Goal: Book appointment/travel/reservation

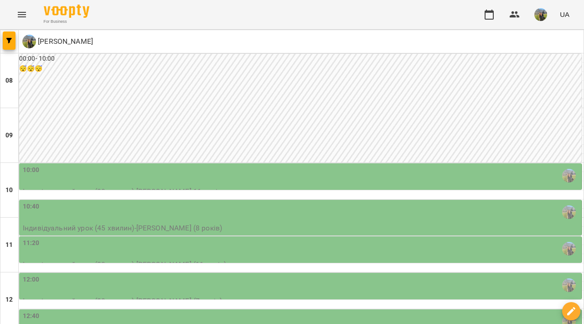
scroll to position [23, 0]
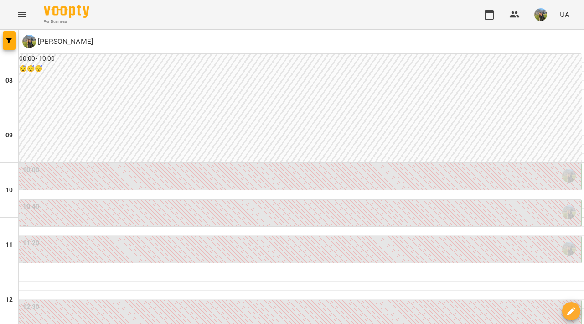
scroll to position [61, 0]
click at [242, 238] on div "11:20" at bounding box center [301, 248] width 557 height 21
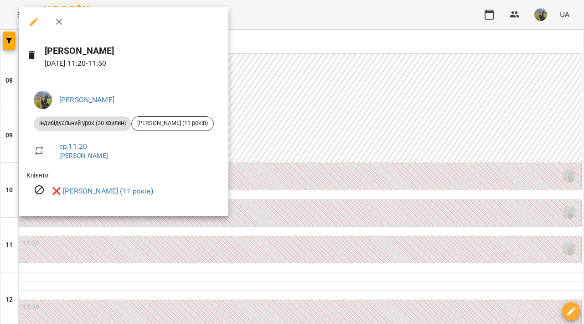
click at [328, 225] on div at bounding box center [292, 162] width 584 height 324
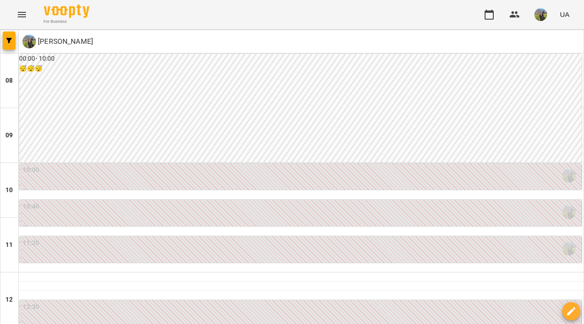
type input "**********"
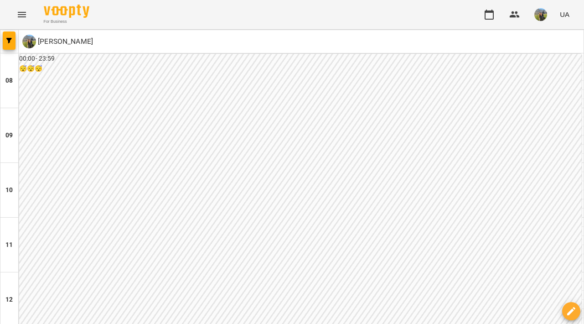
scroll to position [305, 0]
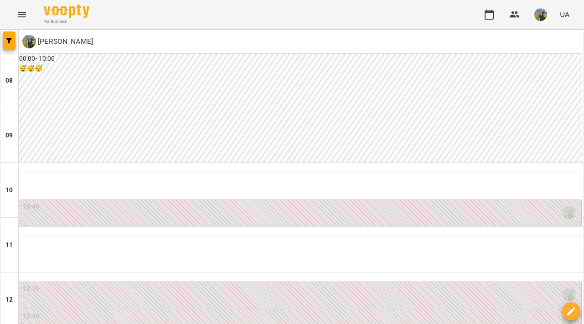
scroll to position [0, 0]
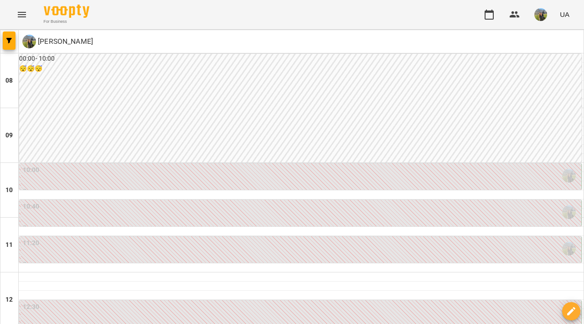
scroll to position [415, 0]
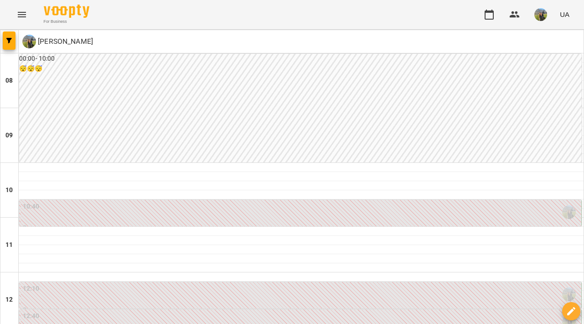
scroll to position [336, 0]
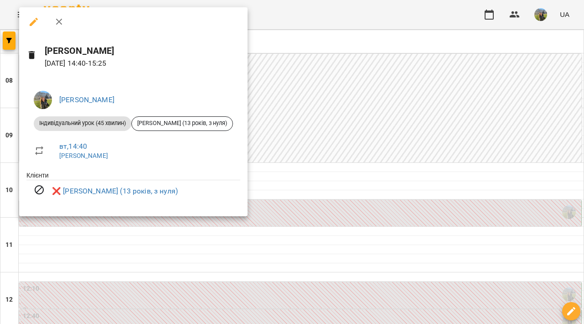
click at [291, 135] on div at bounding box center [292, 162] width 584 height 324
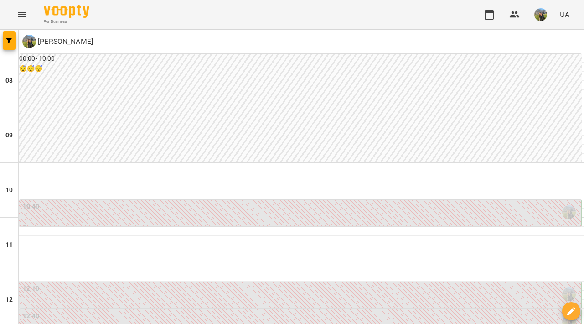
scroll to position [121, 0]
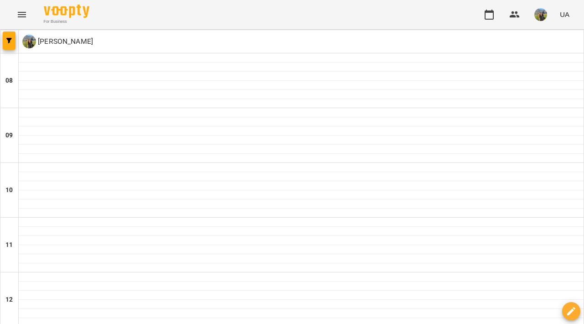
type input "**********"
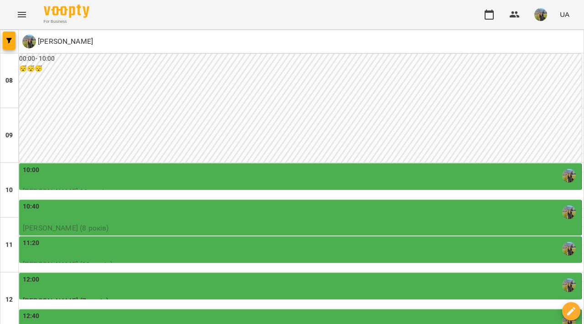
scroll to position [53, 0]
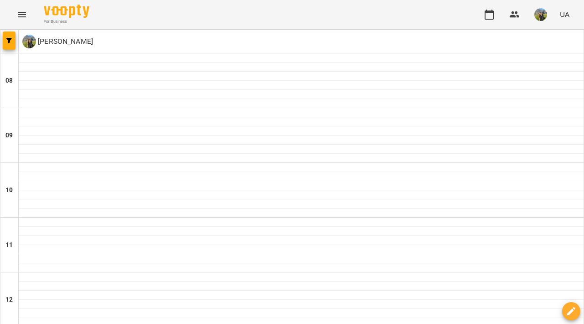
type input "**********"
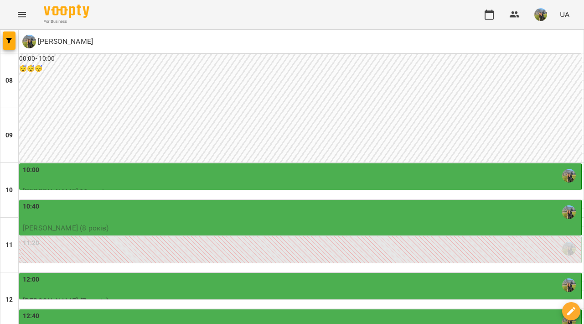
scroll to position [70, 0]
click at [398, 238] on div "11:20" at bounding box center [301, 248] width 557 height 21
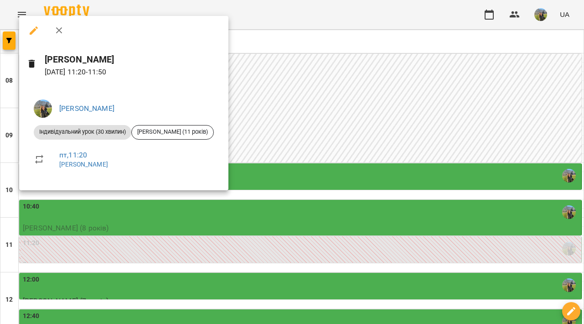
click at [411, 177] on div at bounding box center [292, 162] width 584 height 324
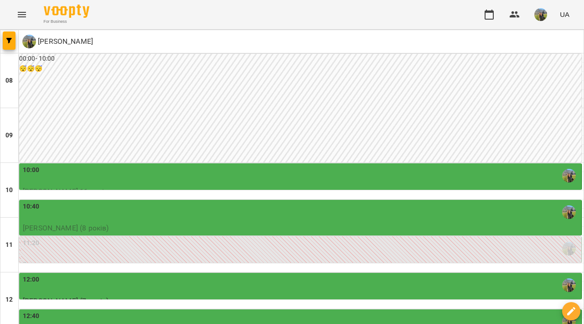
type input "**********"
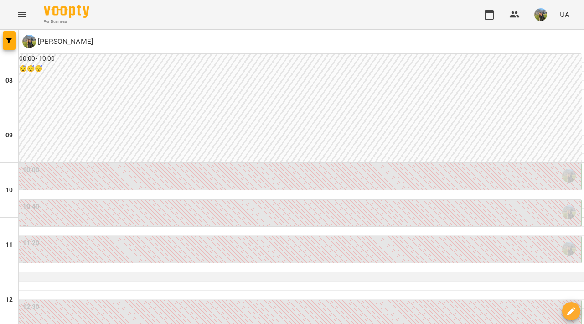
scroll to position [87, 0]
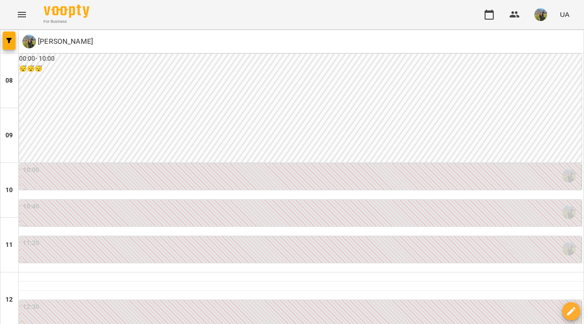
click at [284, 238] on div "11:20" at bounding box center [301, 248] width 557 height 21
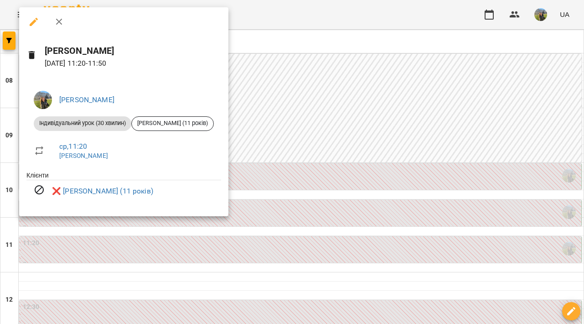
click at [327, 186] on div at bounding box center [292, 162] width 584 height 324
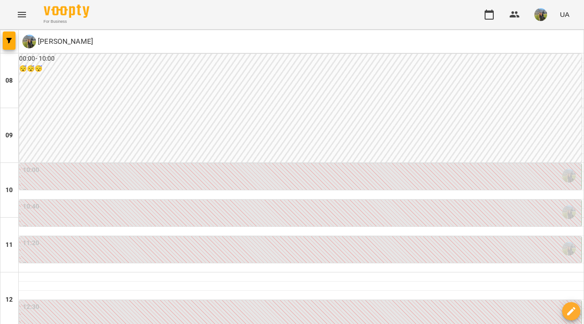
type input "**********"
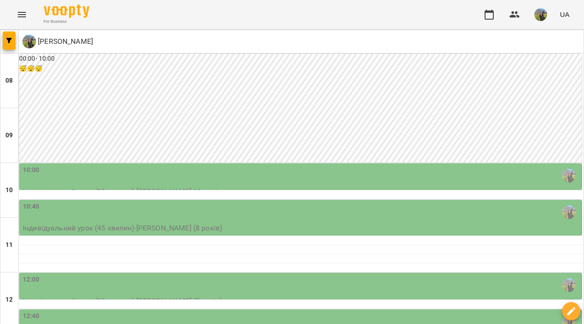
scroll to position [34, 0]
type input "**********"
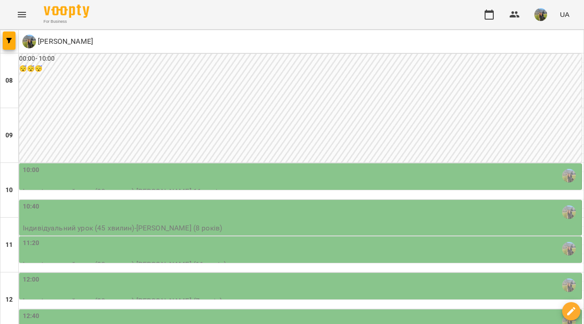
scroll to position [126, 0]
click at [397, 238] on div "11:20" at bounding box center [301, 248] width 557 height 21
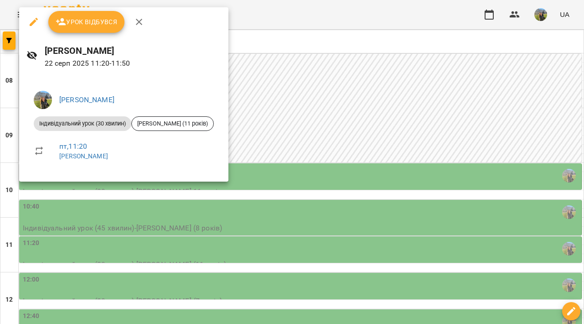
click at [423, 175] on div at bounding box center [292, 162] width 584 height 324
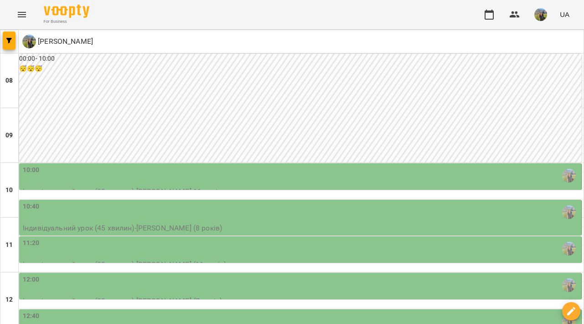
click at [399, 275] on div "12:00" at bounding box center [301, 285] width 557 height 21
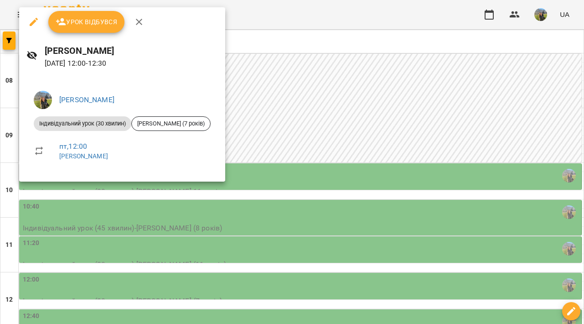
click at [364, 173] on div at bounding box center [292, 162] width 584 height 324
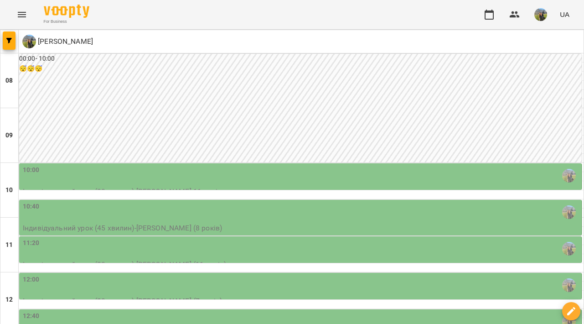
click at [308, 275] on div "12:00" at bounding box center [301, 285] width 557 height 21
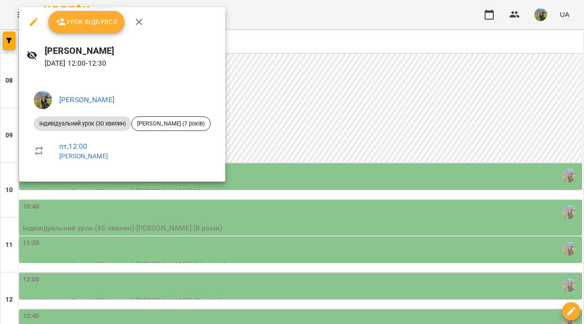
click at [337, 173] on div at bounding box center [292, 162] width 584 height 324
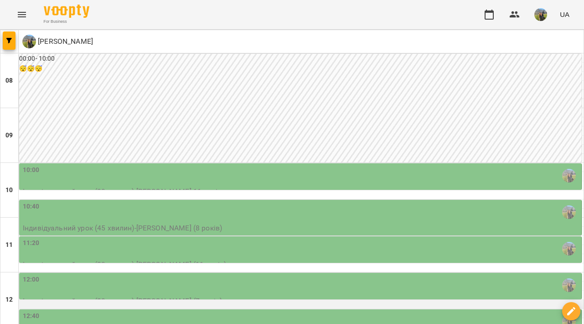
scroll to position [208, 0]
click at [336, 300] on div at bounding box center [301, 304] width 565 height 9
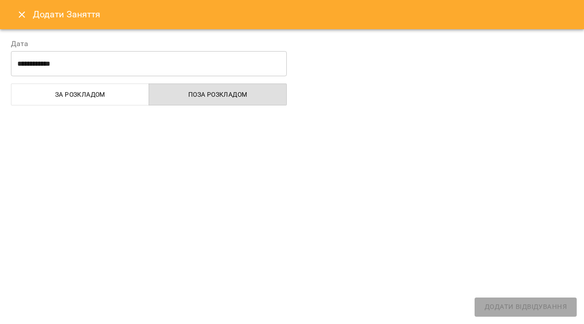
select select "**********"
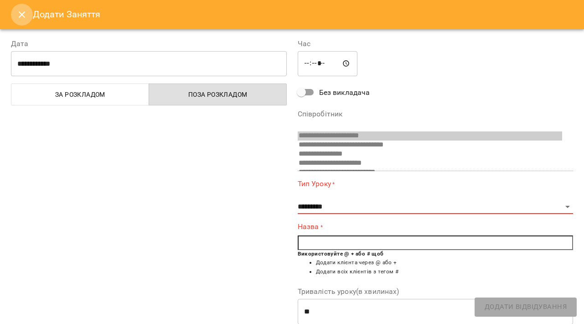
click at [22, 15] on icon "Close" at bounding box center [22, 14] width 6 height 6
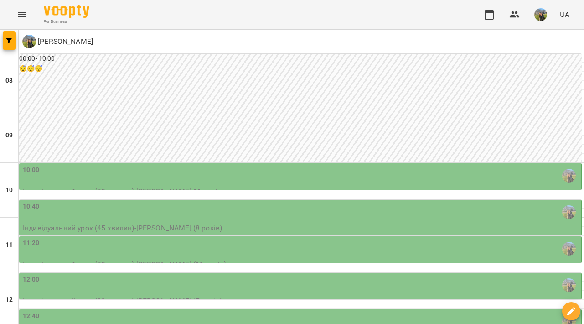
click at [238, 311] on div "12:40" at bounding box center [301, 321] width 557 height 21
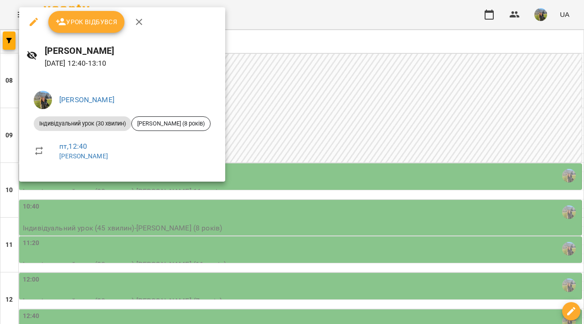
click at [312, 154] on div at bounding box center [292, 162] width 584 height 324
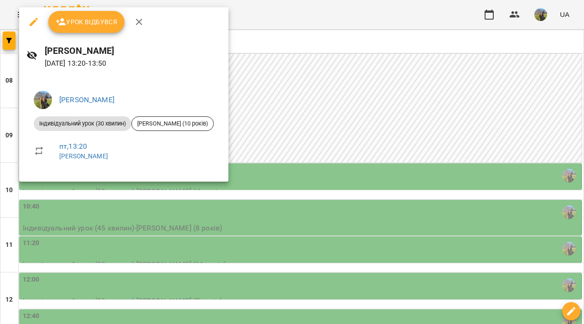
click at [309, 161] on div at bounding box center [292, 162] width 584 height 324
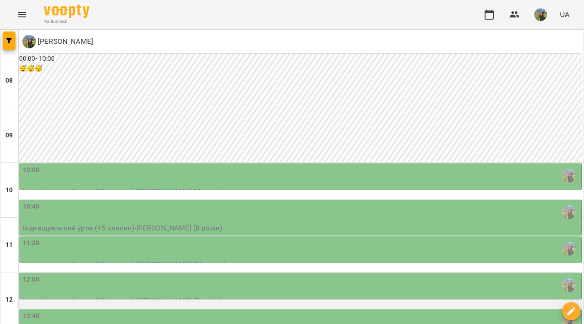
click at [314, 300] on div at bounding box center [301, 304] width 565 height 9
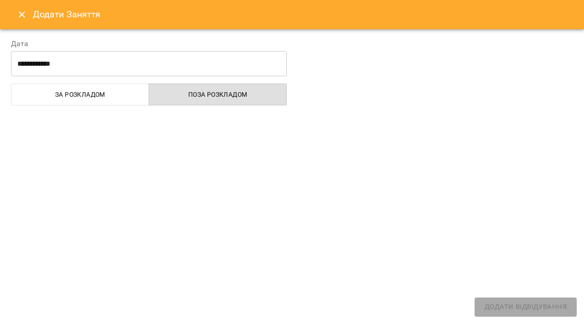
select select "**********"
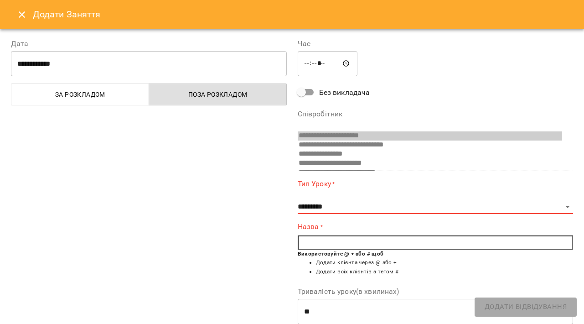
click at [20, 13] on icon "Close" at bounding box center [22, 14] width 6 height 6
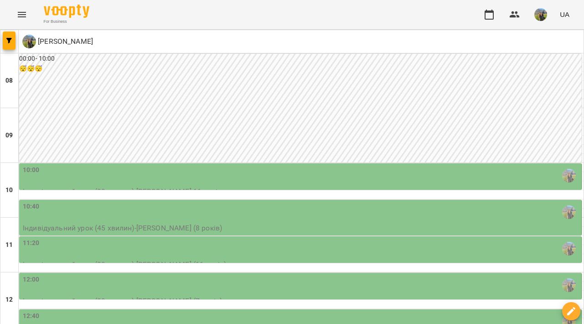
click at [244, 311] on div "12:40" at bounding box center [301, 321] width 557 height 21
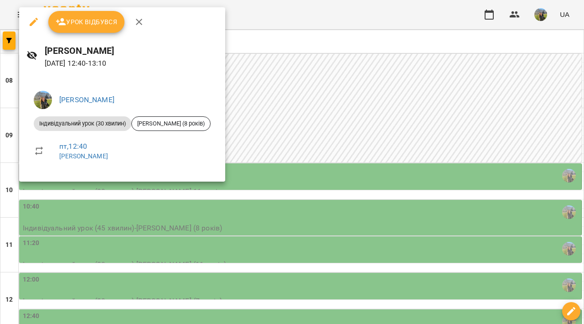
click at [326, 150] on div at bounding box center [292, 162] width 584 height 324
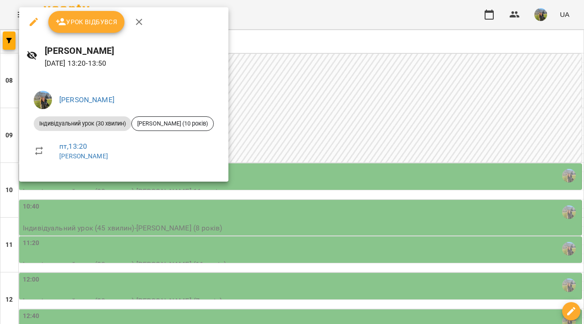
click at [284, 198] on div at bounding box center [292, 162] width 584 height 324
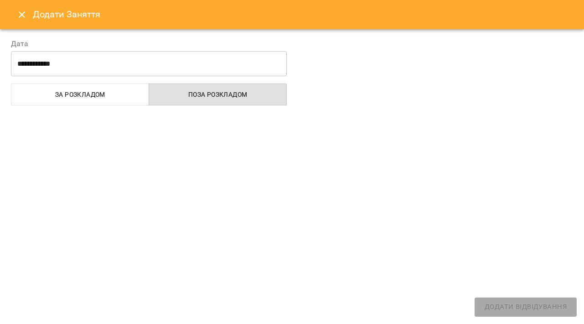
select select "**********"
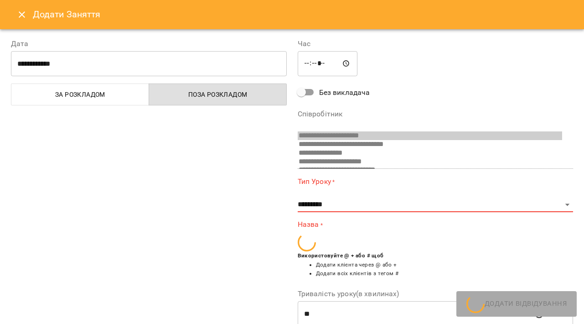
scroll to position [35, 0]
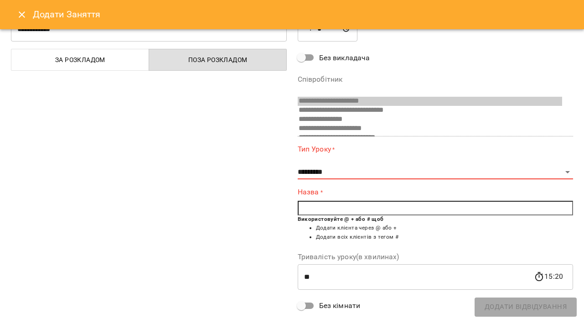
click at [18, 12] on icon "Close" at bounding box center [21, 14] width 11 height 11
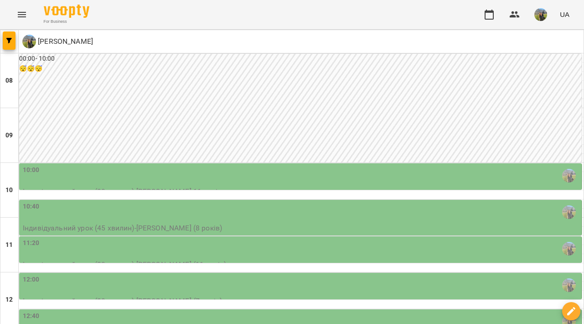
scroll to position [272, 0]
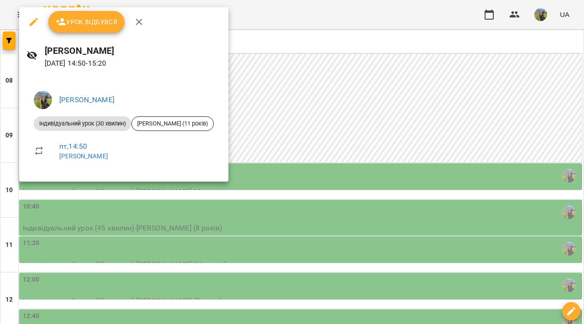
click at [233, 304] on div at bounding box center [292, 162] width 584 height 324
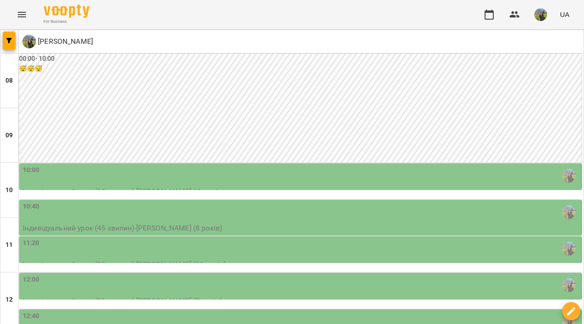
type input "**********"
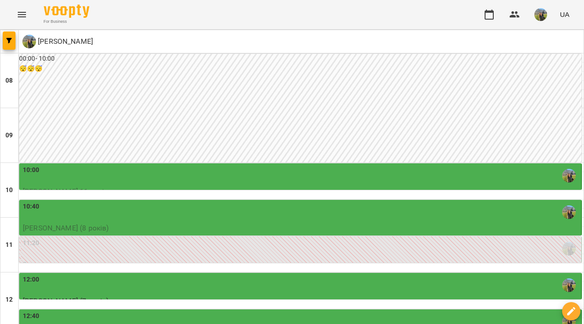
scroll to position [208, 0]
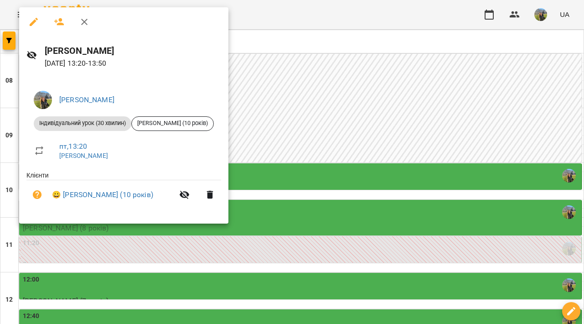
click at [393, 119] on div at bounding box center [292, 162] width 584 height 324
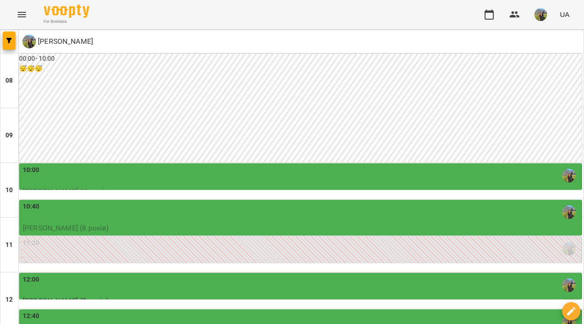
scroll to position [277, 0]
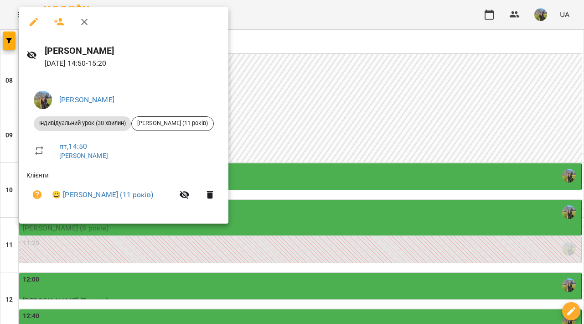
click at [371, 221] on div at bounding box center [292, 162] width 584 height 324
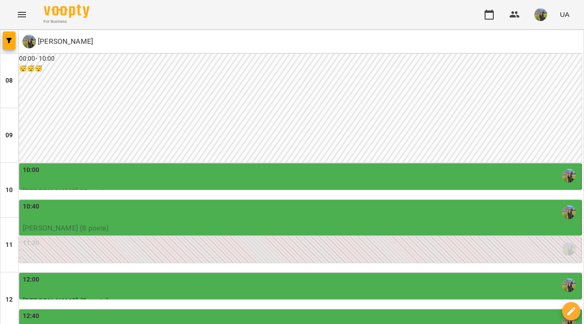
scroll to position [363, 0]
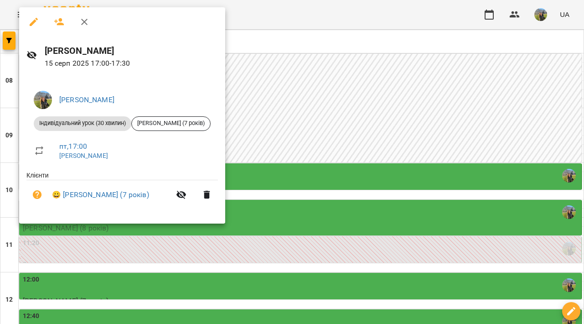
click at [441, 139] on div at bounding box center [292, 162] width 584 height 324
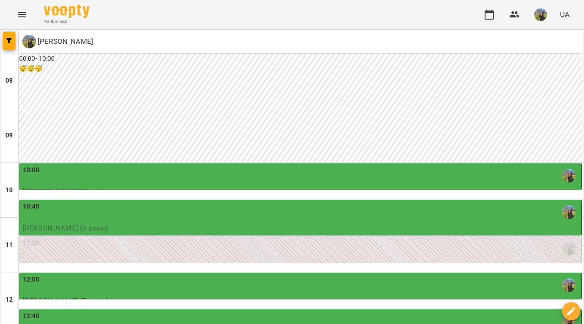
type input "**********"
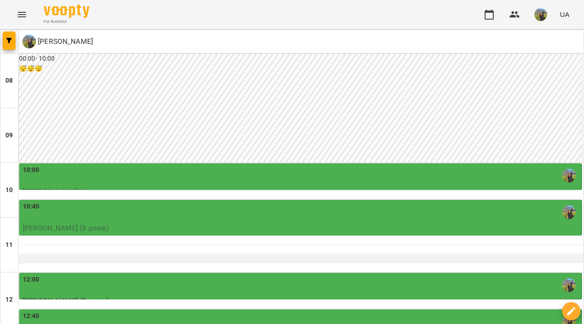
scroll to position [24, 0]
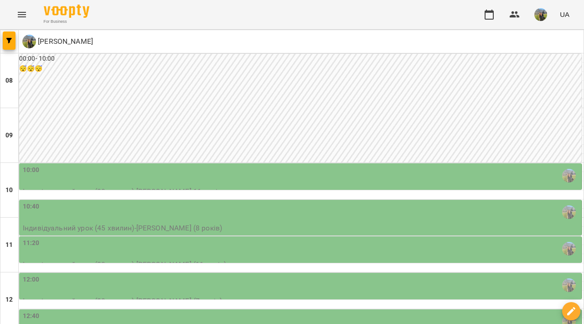
scroll to position [340, 0]
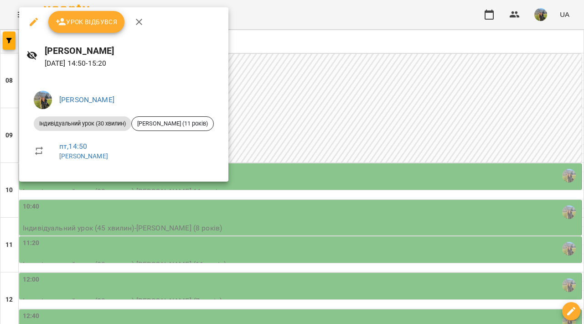
click at [357, 125] on div at bounding box center [292, 162] width 584 height 324
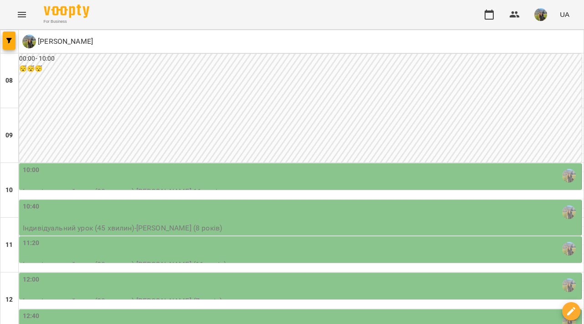
scroll to position [398, 0]
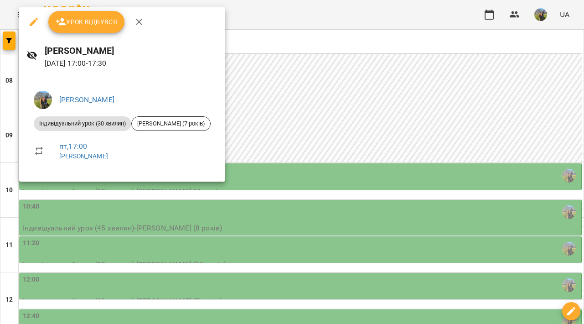
click at [390, 91] on div at bounding box center [292, 162] width 584 height 324
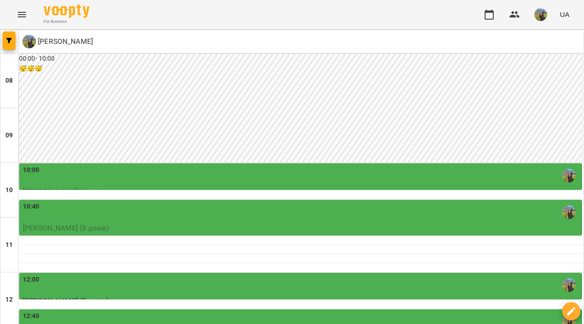
scroll to position [293, 0]
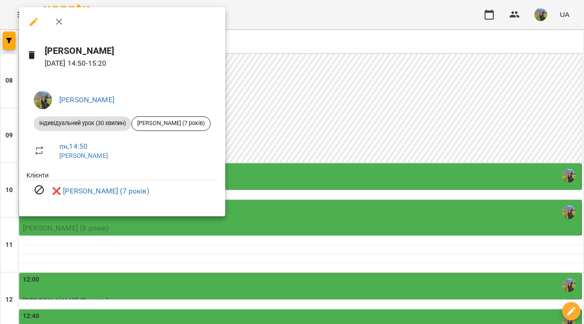
click at [337, 97] on div at bounding box center [292, 162] width 584 height 324
